Goal: Task Accomplishment & Management: Use online tool/utility

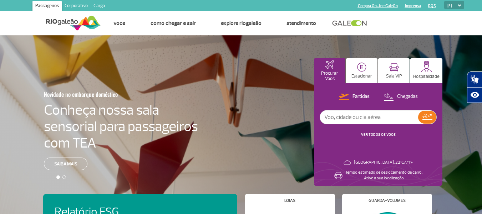
click at [382, 7] on link "Compra On-line GaleOn" at bounding box center [378, 6] width 40 height 5
click at [364, 66] on img at bounding box center [361, 66] width 9 height 9
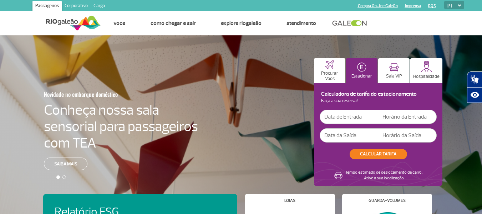
click at [348, 118] on input "text" at bounding box center [349, 117] width 59 height 14
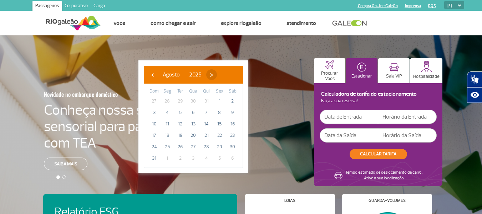
click at [217, 73] on span "›" at bounding box center [211, 74] width 11 height 11
click at [223, 73] on span "›" at bounding box center [218, 74] width 11 height 11
click at [154, 75] on span "‹" at bounding box center [152, 74] width 11 height 11
click at [231, 147] on span "30" at bounding box center [232, 146] width 11 height 11
type input "[DATE]"
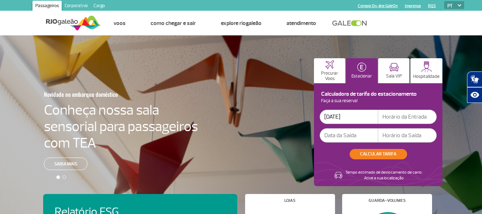
click at [414, 117] on input "text" at bounding box center [407, 117] width 59 height 14
click at [398, 118] on input "text" at bounding box center [407, 117] width 59 height 14
click at [414, 117] on input "text" at bounding box center [407, 117] width 59 height 14
type input "8"
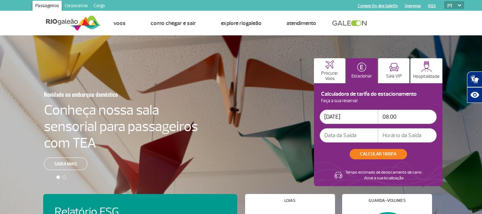
type input "08:00"
click at [402, 101] on p "Faça a sua reserva!" at bounding box center [378, 101] width 117 height 4
click at [354, 136] on input "text" at bounding box center [349, 135] width 59 height 14
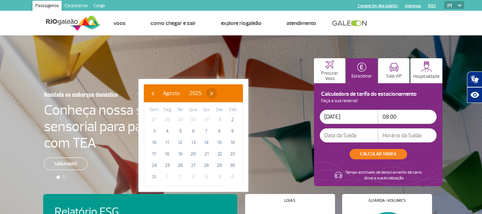
click at [217, 94] on span "›" at bounding box center [211, 93] width 11 height 11
click at [233, 119] on span "6" at bounding box center [232, 119] width 11 height 11
type input "[DATE]"
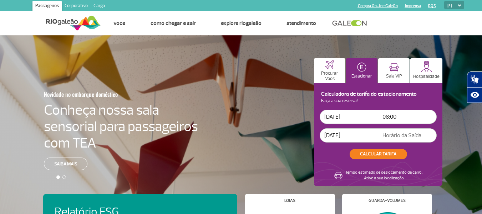
click at [392, 138] on input "text" at bounding box center [407, 135] width 59 height 14
type input "17:30"
click at [376, 152] on button "CALCULAR TARIFA" at bounding box center [378, 154] width 57 height 10
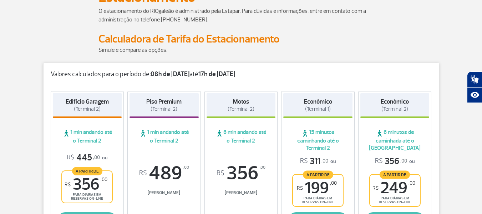
scroll to position [61, 0]
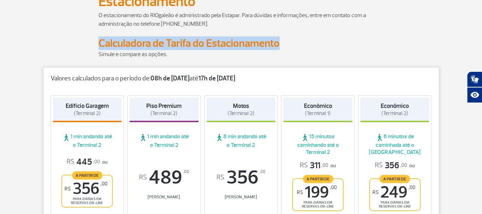
drag, startPoint x: 86, startPoint y: 42, endPoint x: 285, endPoint y: 45, distance: 198.8
click at [282, 45] on div "Calculadora de Tarifa do Estacionamento" at bounding box center [241, 43] width 396 height 13
click at [285, 45] on h2 "Calculadora de Tarifa do Estacionamento" at bounding box center [240, 43] width 285 height 13
